Goal: Task Accomplishment & Management: Complete application form

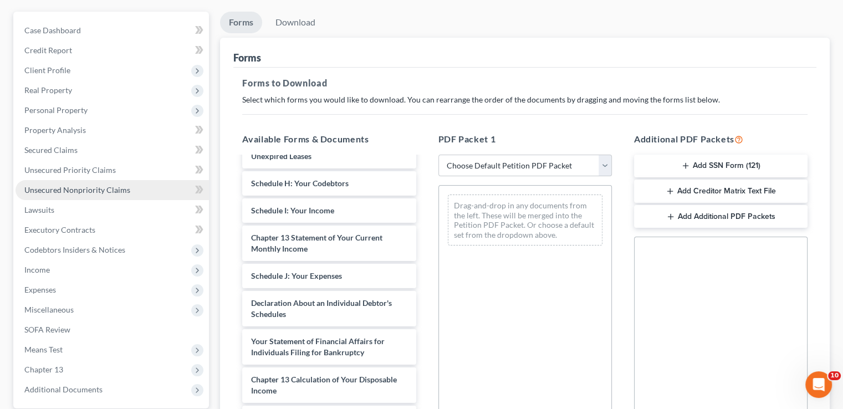
scroll to position [111, 0]
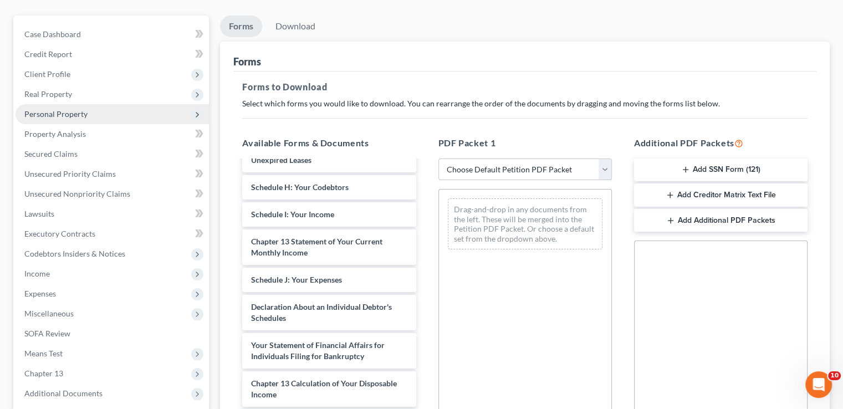
click at [58, 104] on span "Personal Property" at bounding box center [112, 114] width 193 height 20
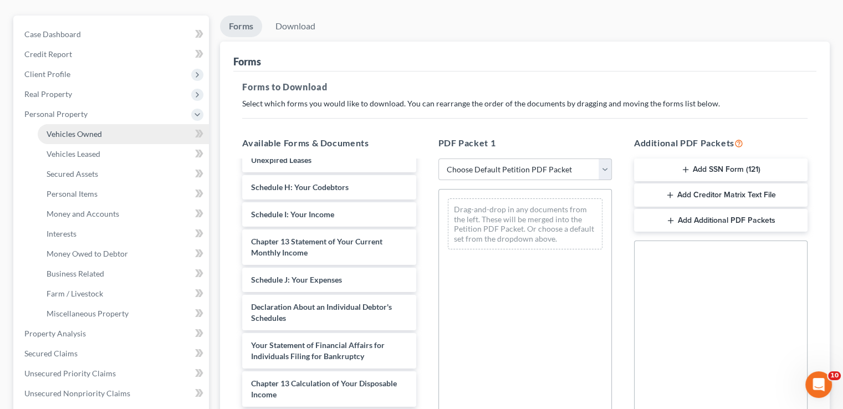
click at [61, 129] on span "Vehicles Owned" at bounding box center [74, 133] width 55 height 9
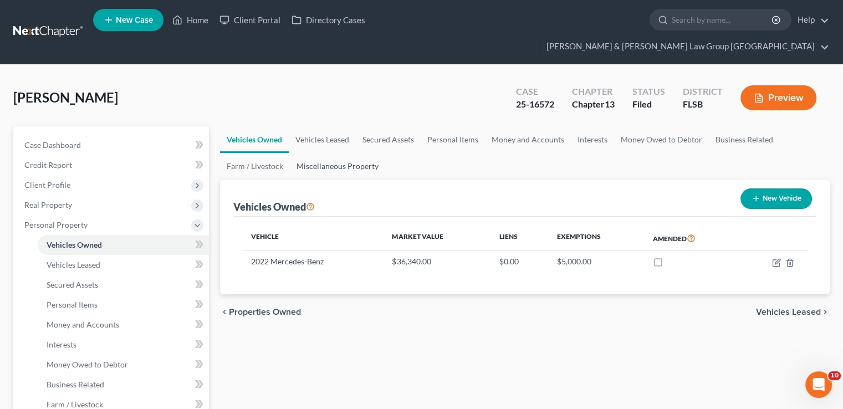
click at [346, 153] on link "Miscellaneous Property" at bounding box center [337, 166] width 95 height 27
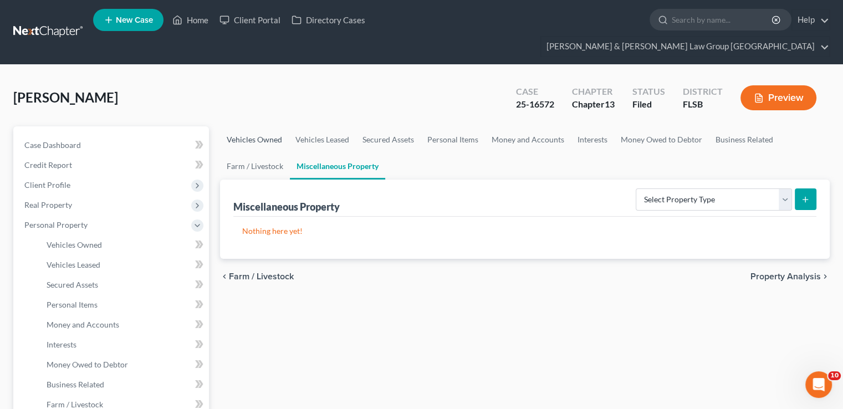
click at [253, 126] on link "Vehicles Owned" at bounding box center [254, 139] width 69 height 27
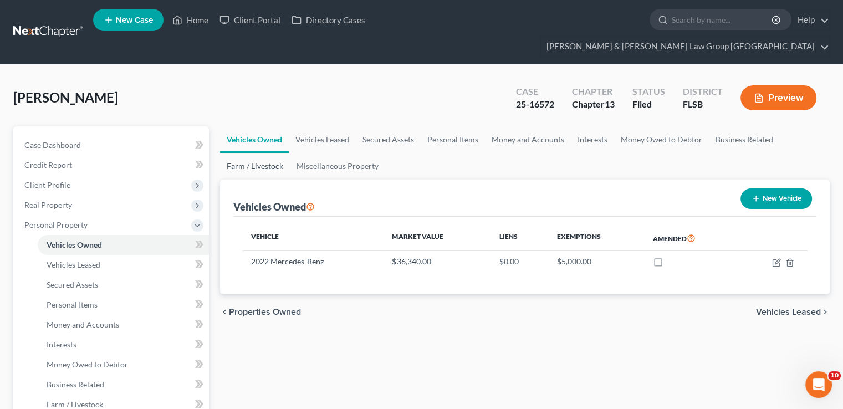
click at [255, 153] on link "Farm / Livestock" at bounding box center [255, 166] width 70 height 27
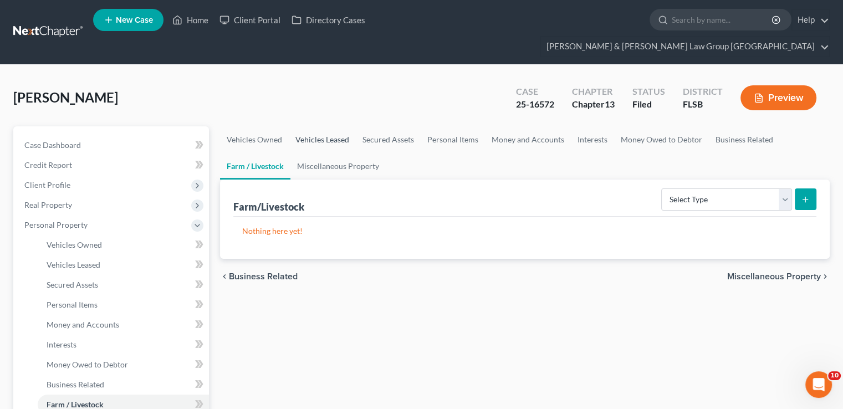
click at [334, 126] on link "Vehicles Leased" at bounding box center [322, 139] width 67 height 27
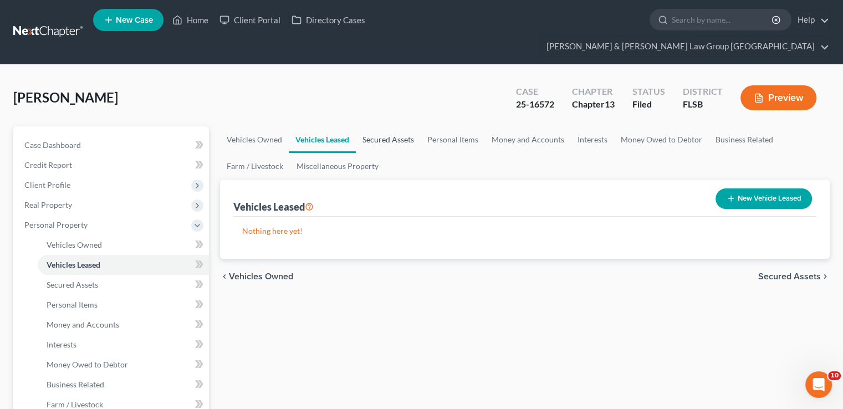
click at [381, 126] on link "Secured Assets" at bounding box center [388, 139] width 65 height 27
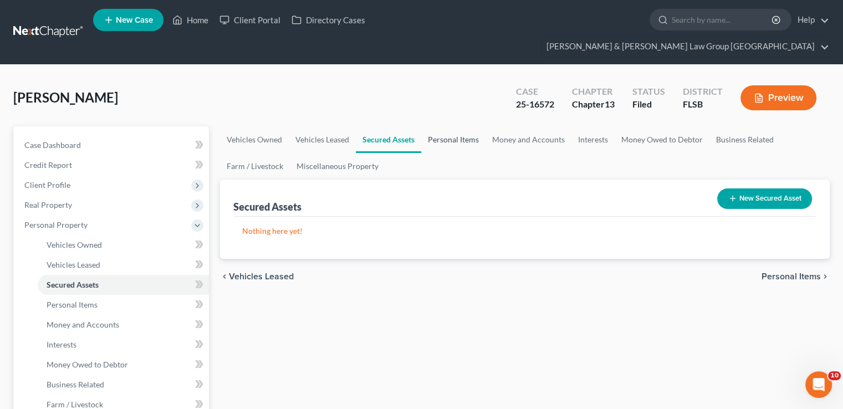
click at [450, 126] on link "Personal Items" at bounding box center [453, 139] width 64 height 27
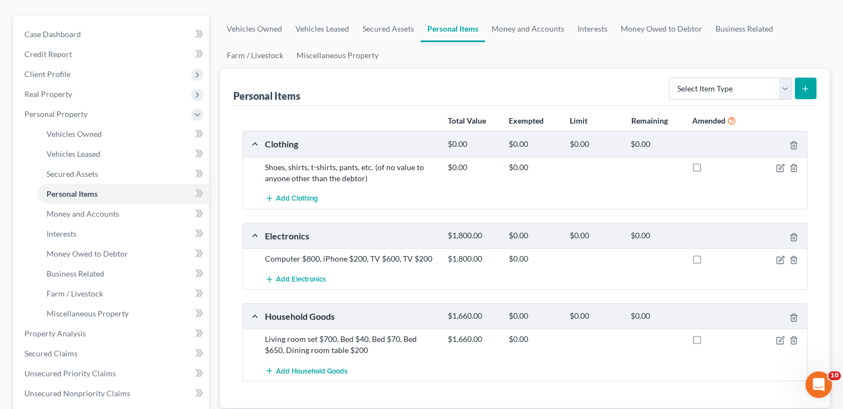
scroll to position [55, 0]
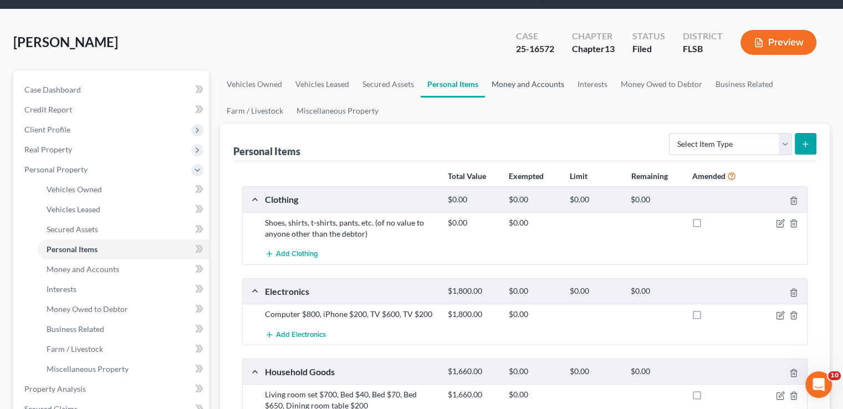
click at [525, 71] on link "Money and Accounts" at bounding box center [528, 84] width 86 height 27
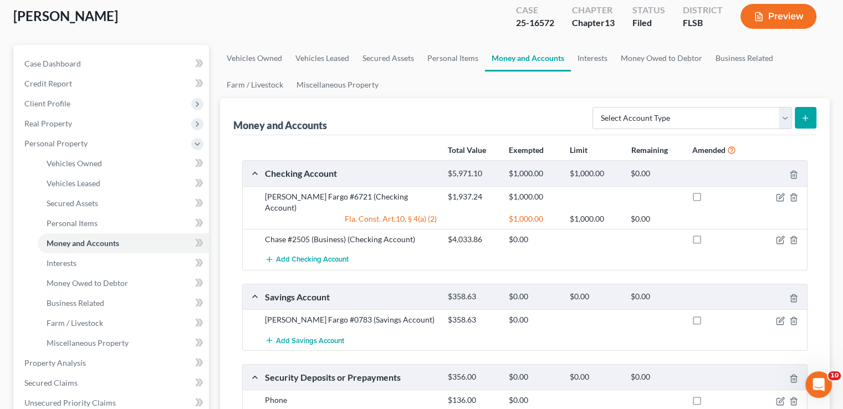
scroll to position [55, 0]
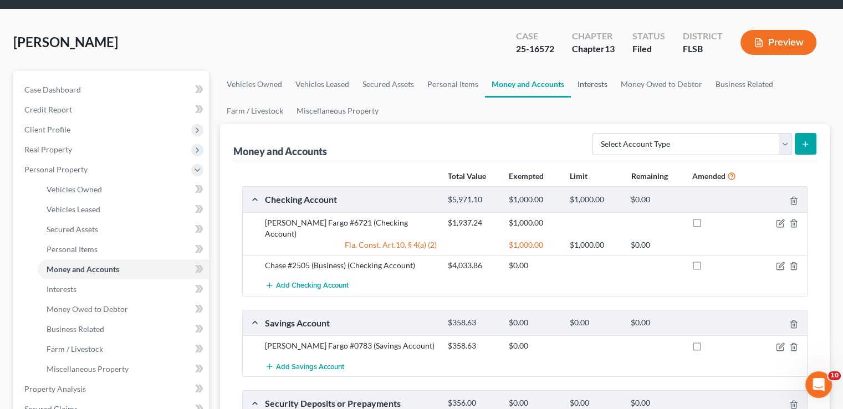
click at [601, 71] on link "Interests" at bounding box center [592, 84] width 43 height 27
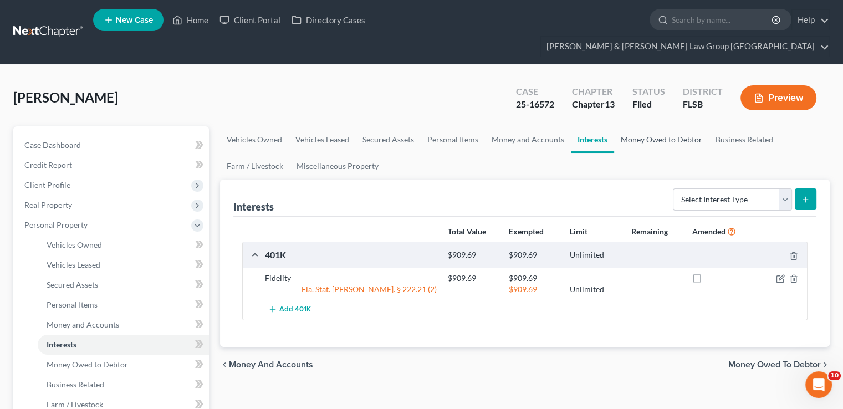
click at [665, 126] on link "Money Owed to Debtor" at bounding box center [661, 139] width 95 height 27
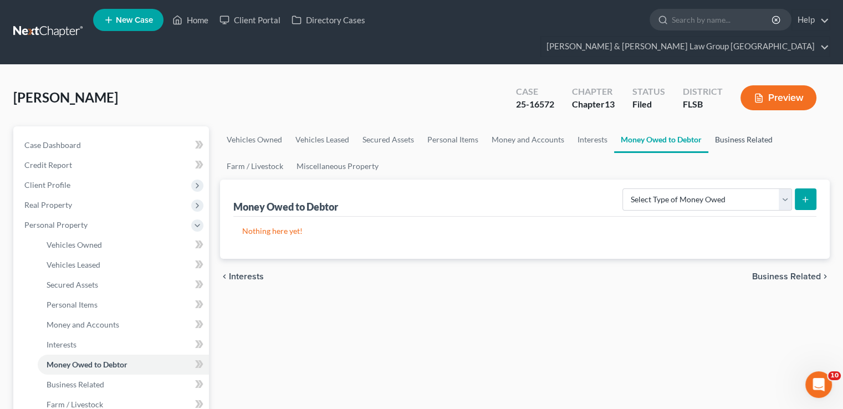
click at [724, 126] on link "Business Related" at bounding box center [743, 139] width 71 height 27
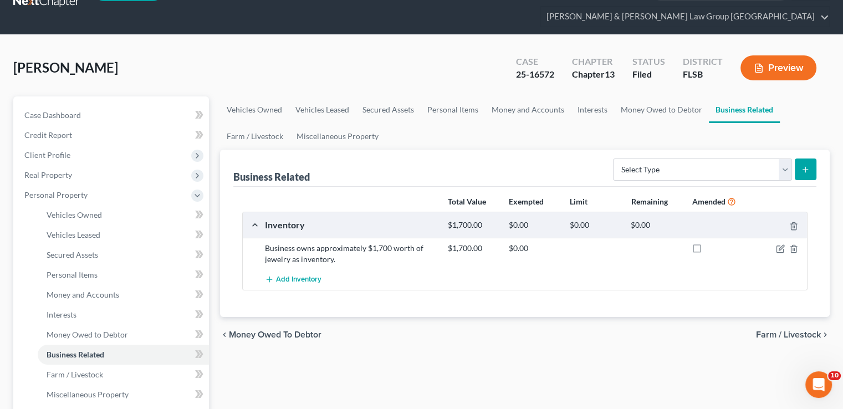
scroll to position [55, 0]
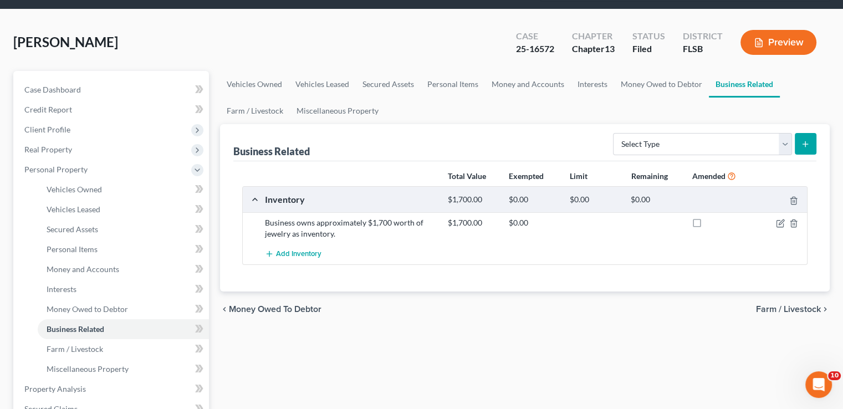
click at [707, 140] on div "Business Related Select Type Customer Lists Franchises Inventory Licenses Machi…" at bounding box center [524, 142] width 583 height 37
click at [705, 133] on select "Select Type Customer Lists Franchises Inventory Licenses Machinery Office Equip…" at bounding box center [702, 144] width 179 height 22
click at [512, 124] on div "Business Related Select Type Customer Lists Franchises Inventory Licenses Machi…" at bounding box center [524, 142] width 583 height 37
click at [326, 98] on link "Miscellaneous Property" at bounding box center [337, 111] width 95 height 27
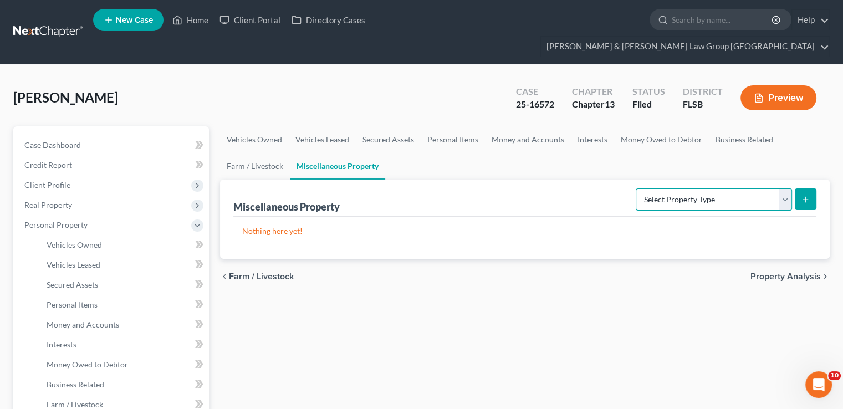
click at [709, 188] on select "Select Property Type Assigned for Creditor Benefit [DATE] Holding for Another N…" at bounding box center [713, 199] width 156 height 22
click at [511, 148] on ul "Vehicles Owned Vehicles Leased Secured Assets Personal Items Money and Accounts…" at bounding box center [524, 152] width 609 height 53
